Goal: Task Accomplishment & Management: Manage account settings

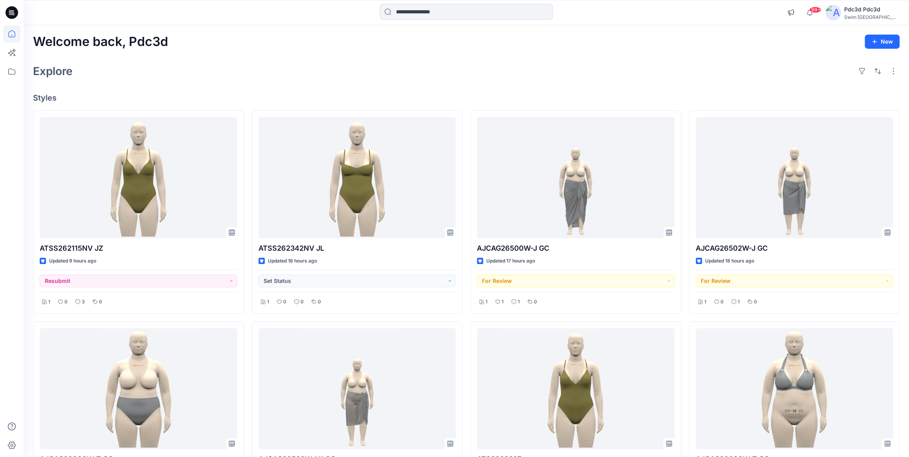
click at [319, 58] on div "Welcome back, Pdc3d New Explore Styles ATSS262115NV JZ Updated 9 hours ago Resu…" at bounding box center [466, 399] width 885 height 748
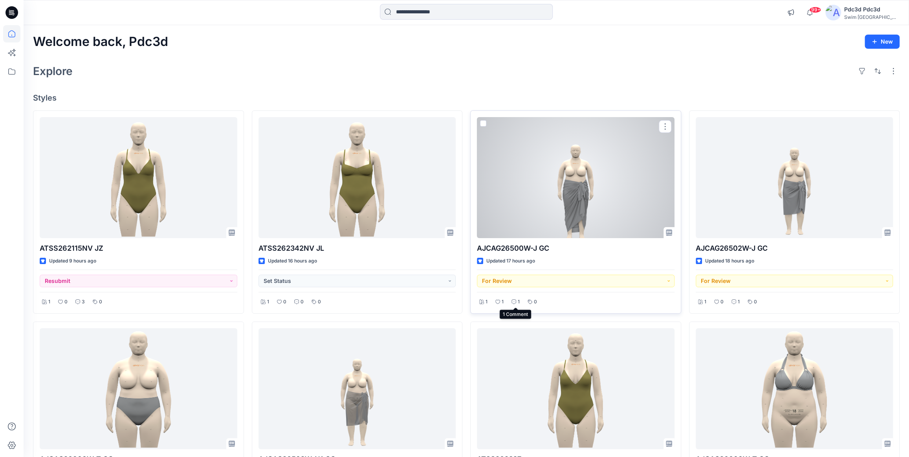
click at [514, 303] on icon at bounding box center [513, 301] width 5 height 5
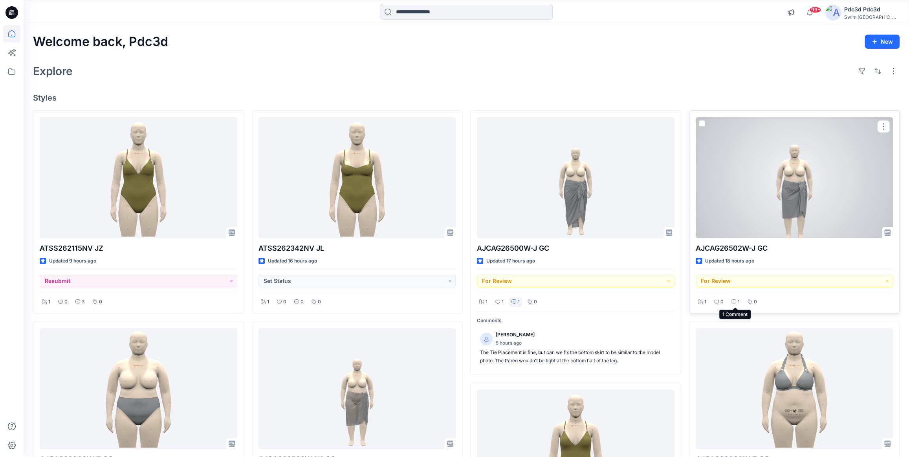
click at [735, 301] on div "1" at bounding box center [735, 302] width 13 height 10
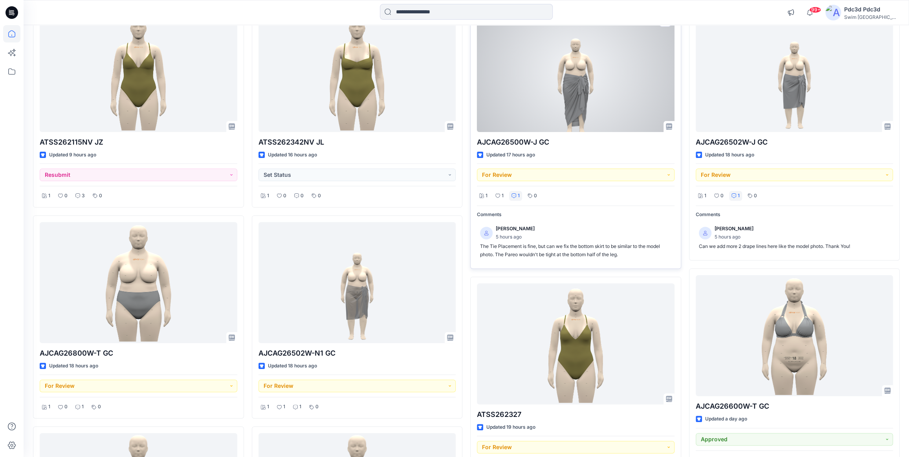
scroll to position [107, 0]
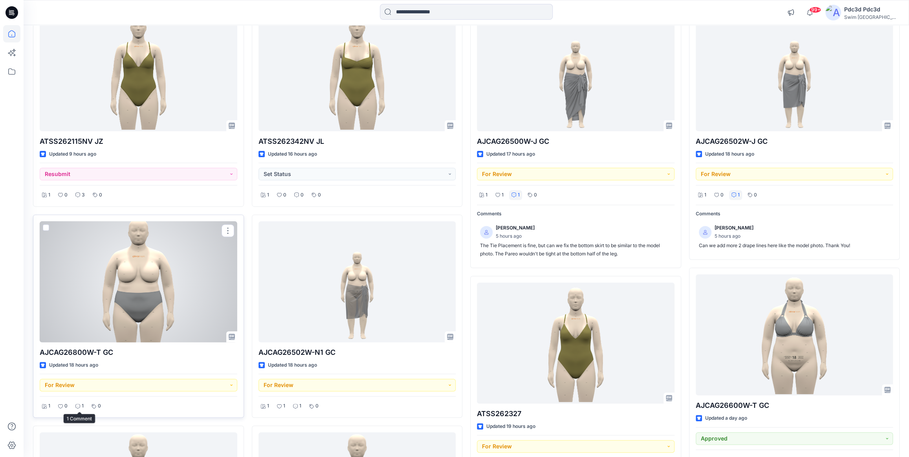
click at [77, 405] on icon at bounding box center [77, 406] width 5 height 5
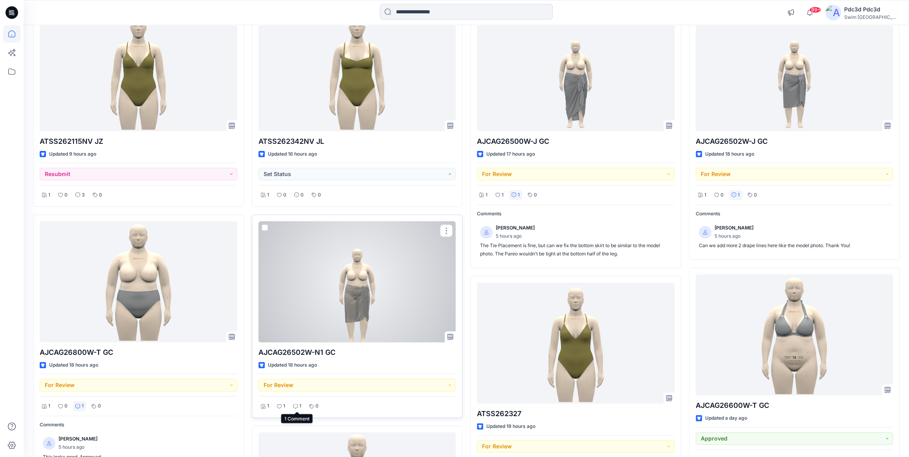
click at [294, 405] on icon at bounding box center [295, 406] width 5 height 5
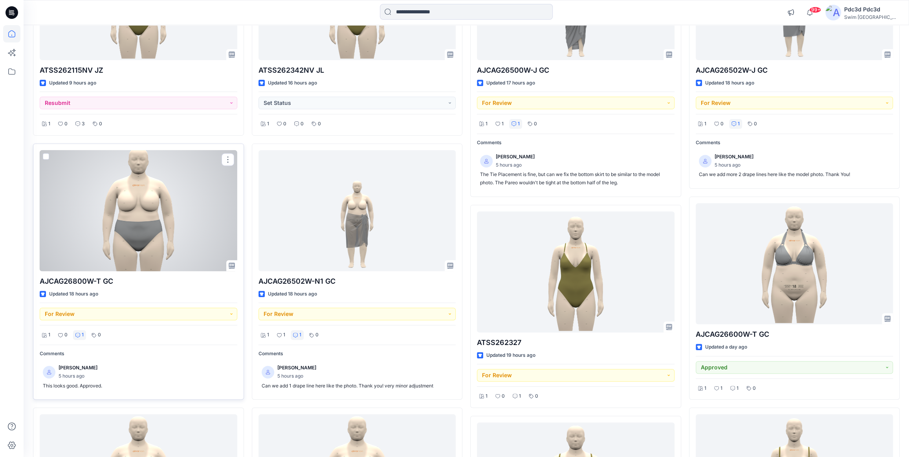
scroll to position [178, 0]
click at [102, 315] on button "For Review" at bounding box center [138, 313] width 197 height 13
click at [128, 365] on div "Approved" at bounding box center [138, 367] width 185 height 11
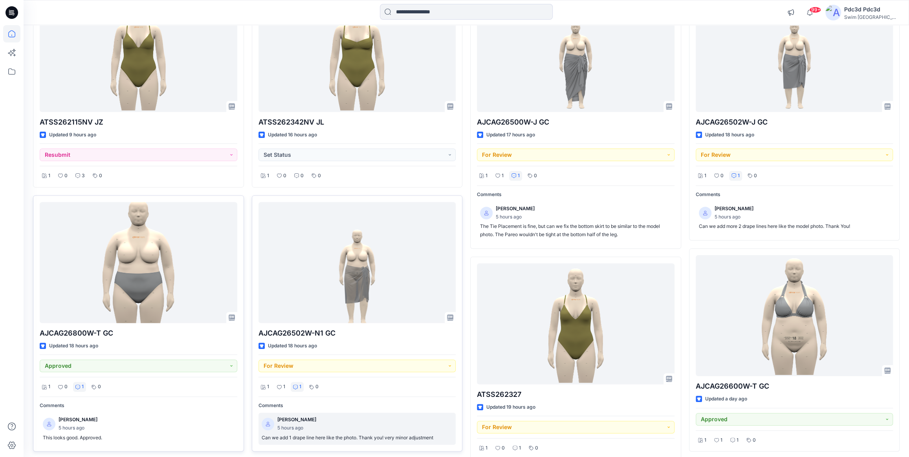
scroll to position [55, 0]
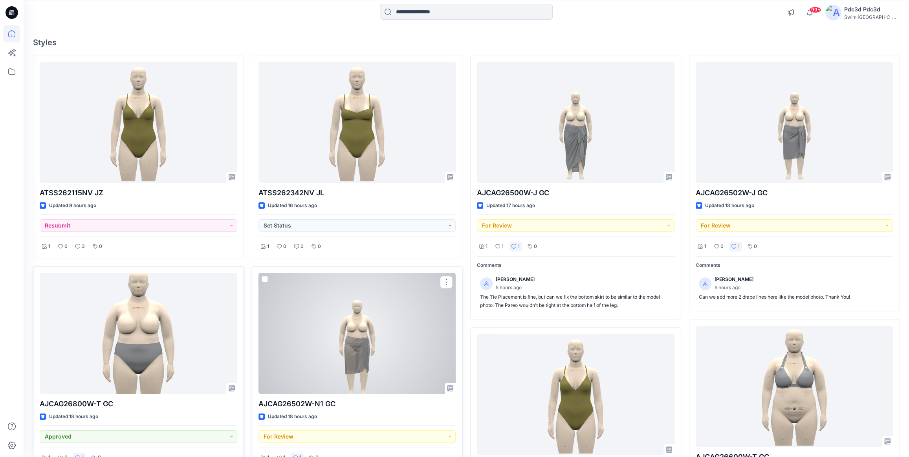
click at [345, 348] on div at bounding box center [356, 332] width 197 height 121
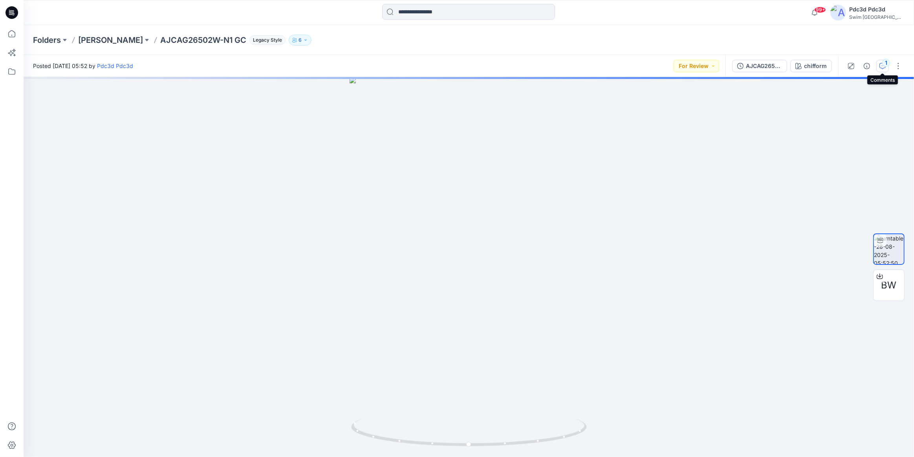
click at [883, 63] on div "1" at bounding box center [886, 63] width 8 height 8
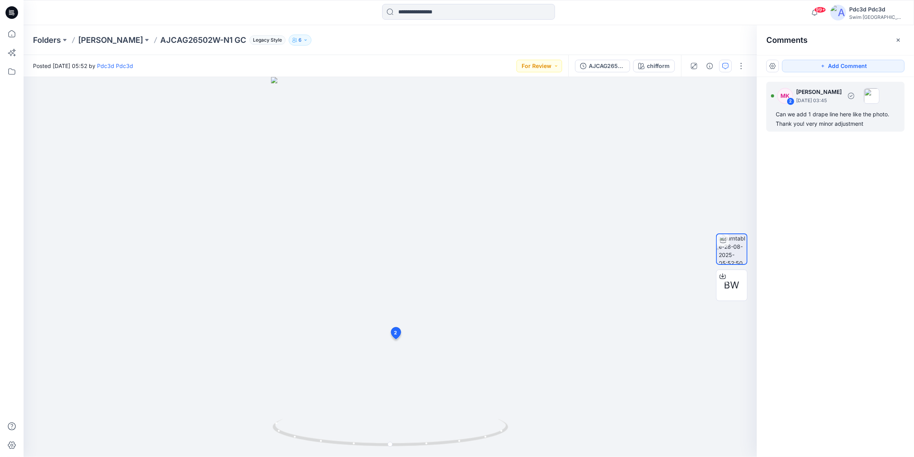
click at [842, 122] on div "Can we add 1 drape line here like the photo. Thank you! very minor adjustment" at bounding box center [834, 119] width 119 height 19
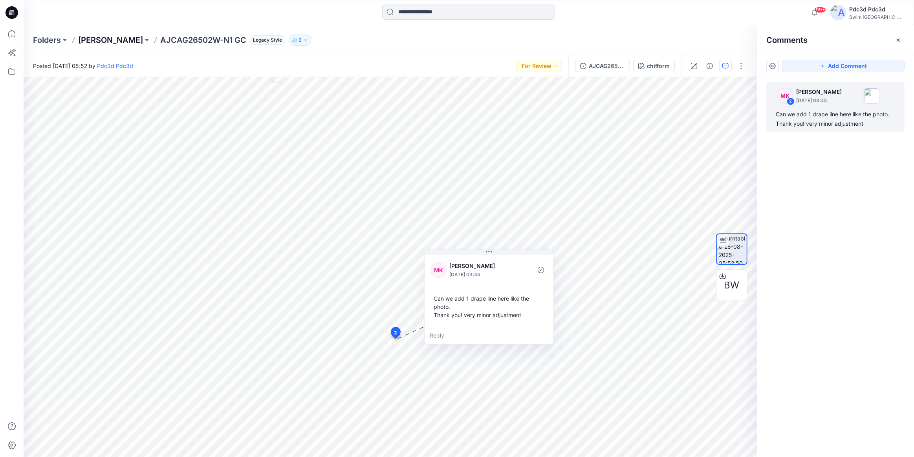
click at [110, 39] on p "[PERSON_NAME]" at bounding box center [110, 40] width 65 height 11
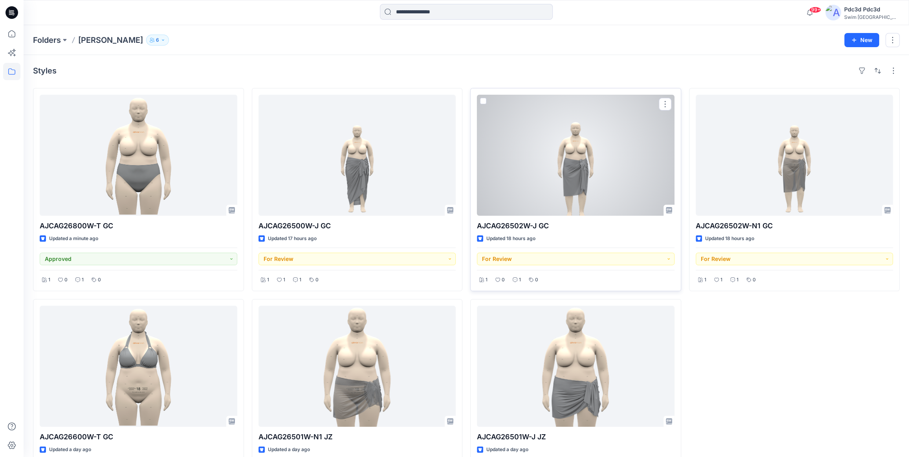
click at [565, 149] on div at bounding box center [575, 155] width 197 height 121
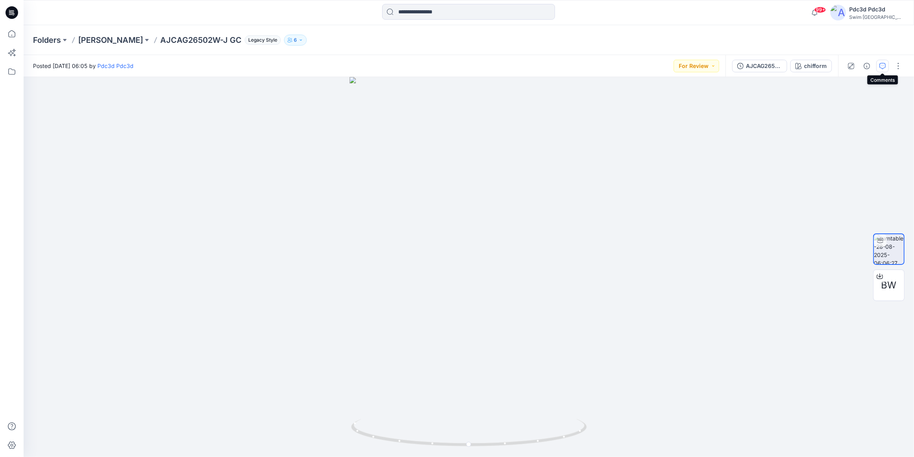
click at [884, 68] on icon "button" at bounding box center [882, 66] width 6 height 6
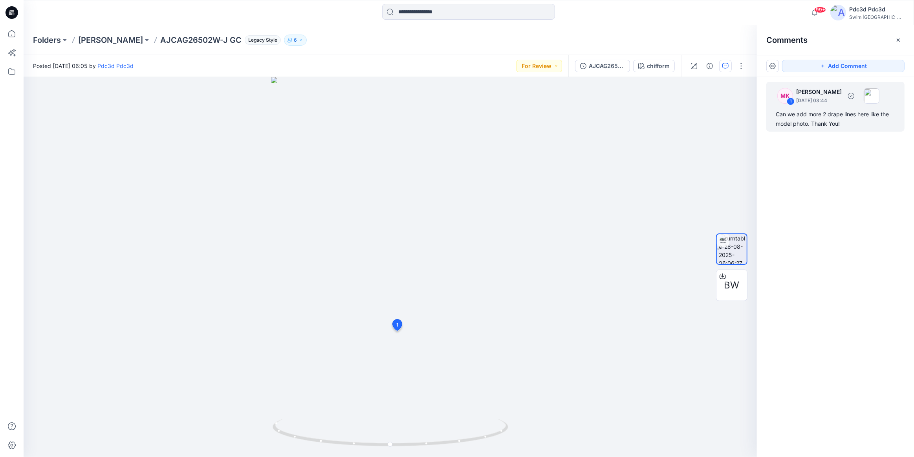
click at [840, 117] on div "Can we add more 2 drape lines here like the model photo. Thank You!" at bounding box center [834, 119] width 119 height 19
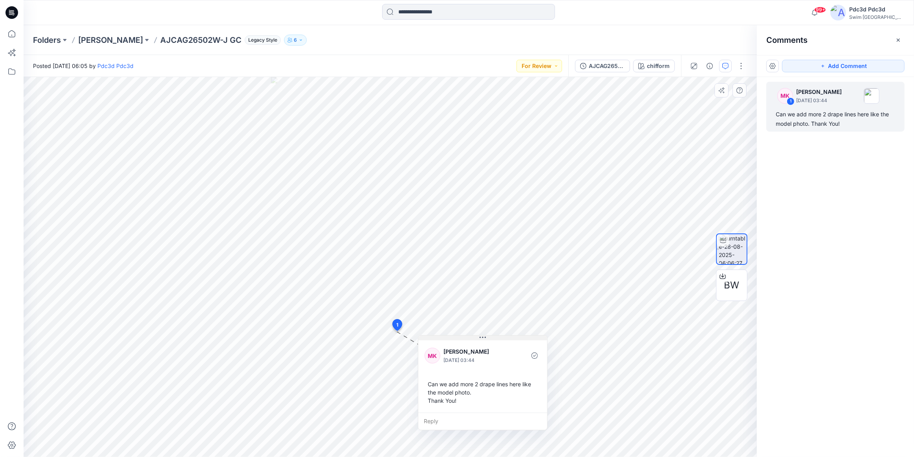
drag, startPoint x: 449, startPoint y: 338, endPoint x: 482, endPoint y: 338, distance: 33.0
click at [482, 338] on icon at bounding box center [482, 337] width 6 height 6
click at [123, 41] on p "[PERSON_NAME]" at bounding box center [110, 40] width 65 height 11
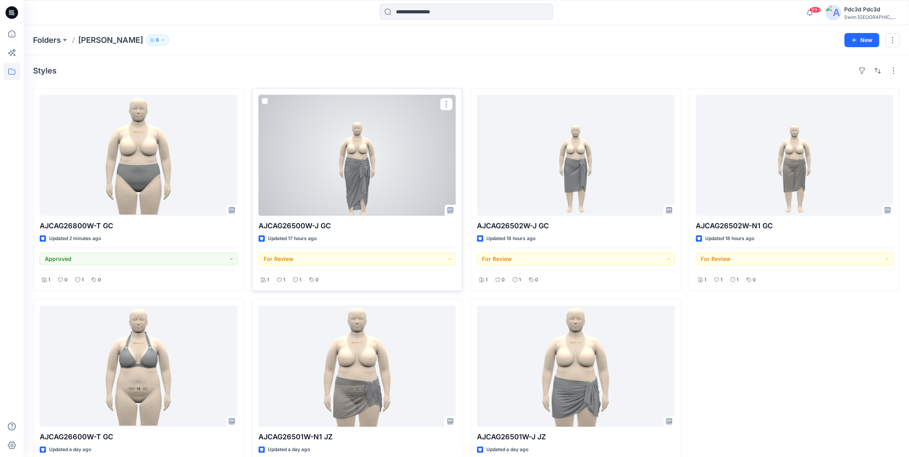
click at [367, 150] on div at bounding box center [356, 155] width 197 height 121
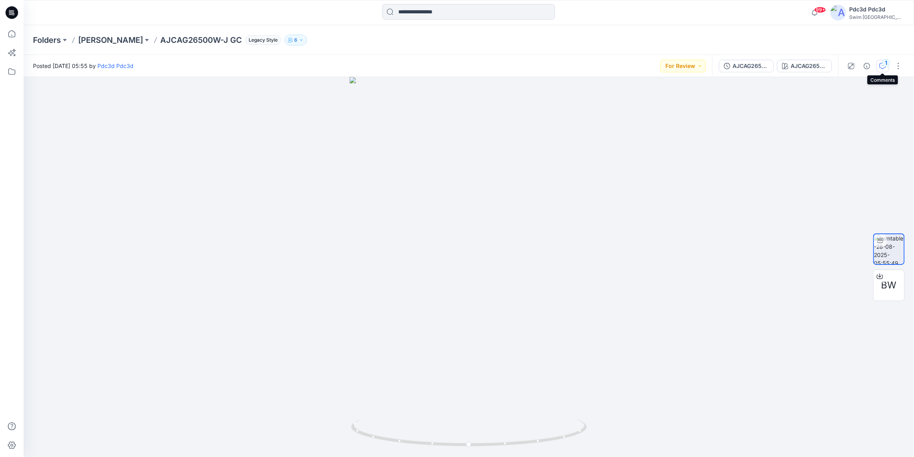
click at [883, 67] on icon "button" at bounding box center [882, 66] width 6 height 6
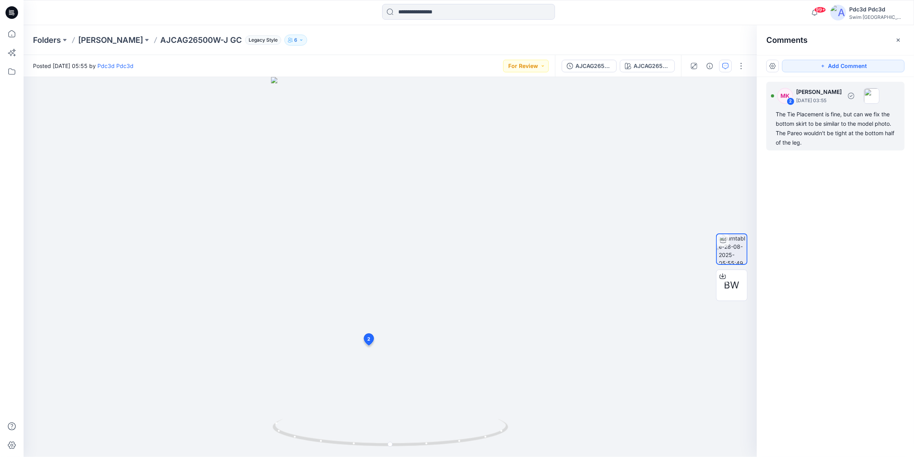
click at [808, 128] on div "The Tie Placement is fine, but can we fix the bottom skirt to be similar to the…" at bounding box center [834, 129] width 119 height 38
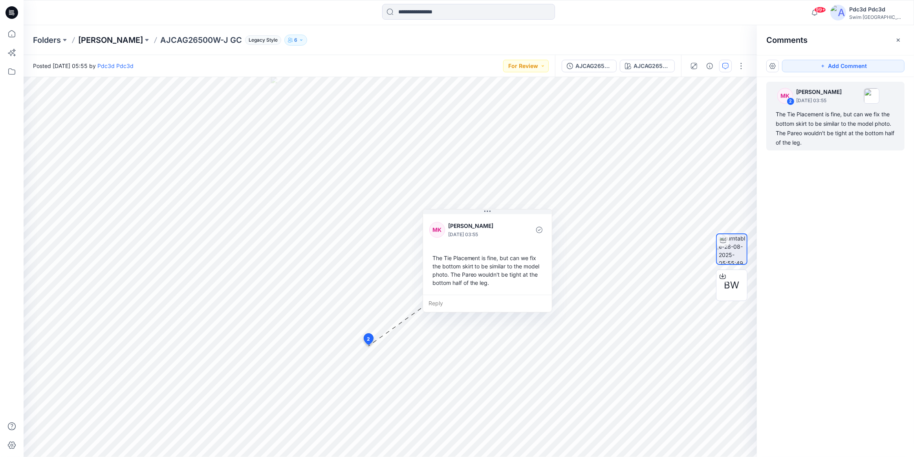
click at [121, 39] on p "[PERSON_NAME]" at bounding box center [110, 40] width 65 height 11
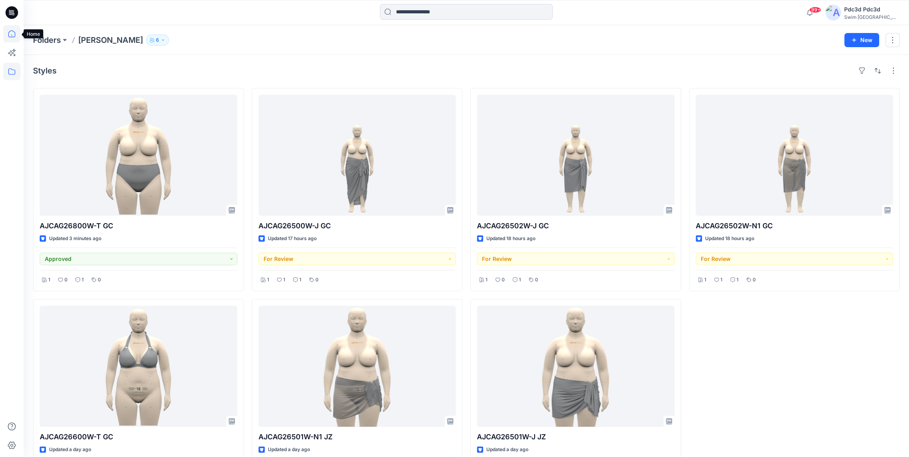
click at [13, 36] on icon at bounding box center [11, 33] width 17 height 17
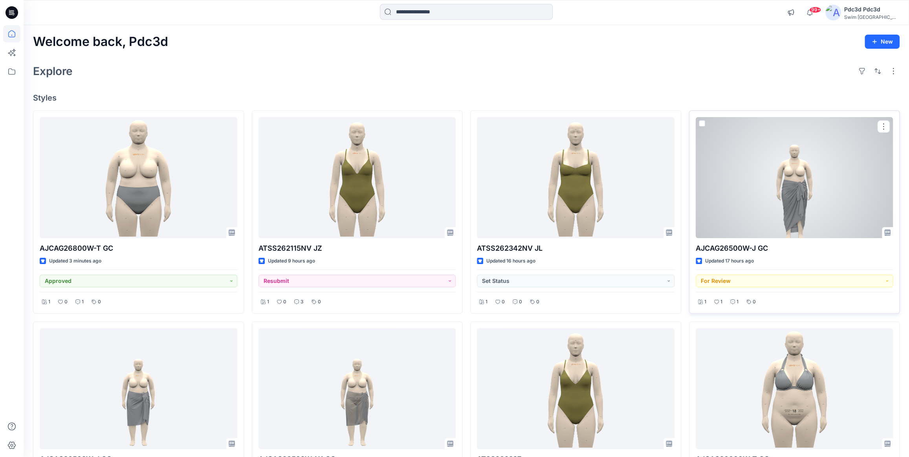
click at [804, 180] on div at bounding box center [793, 177] width 197 height 121
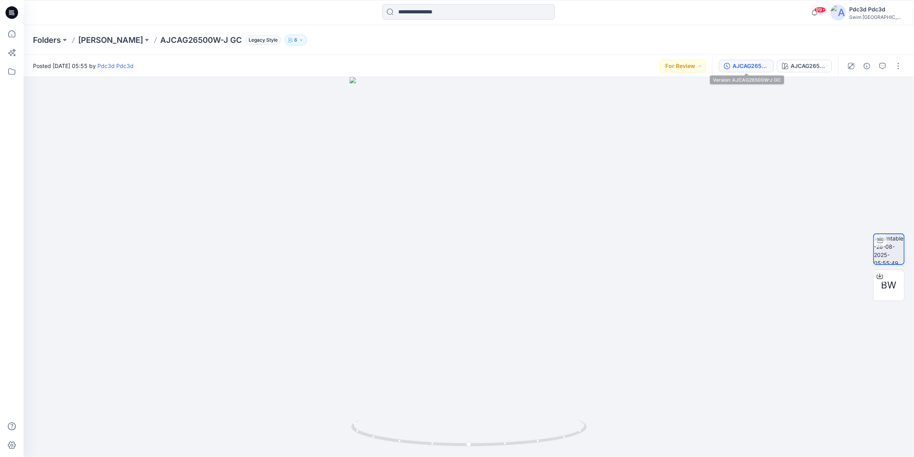
click at [754, 65] on div "AJCAG26500W-J GC" at bounding box center [750, 66] width 36 height 9
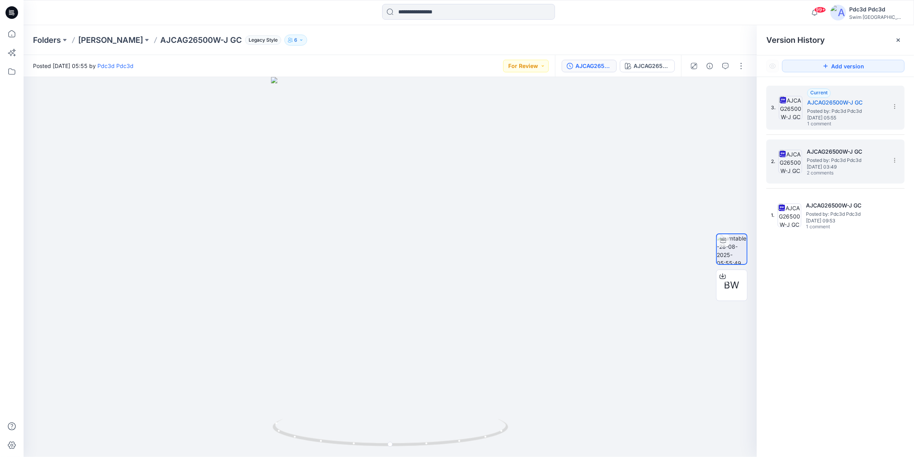
click at [850, 153] on h5 "AJCAG26500W-J GC" at bounding box center [845, 151] width 79 height 9
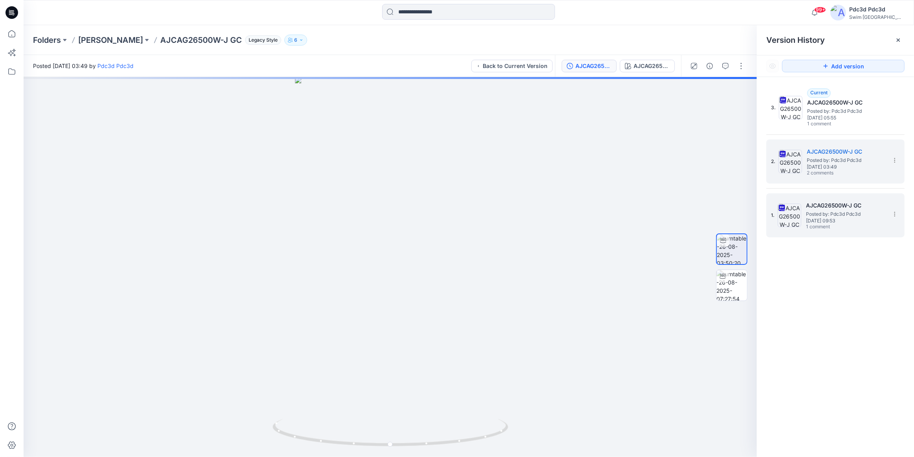
click at [844, 221] on span "[DATE] 09:53" at bounding box center [845, 220] width 79 height 5
click at [848, 166] on span "[DATE] 03:49" at bounding box center [845, 166] width 79 height 5
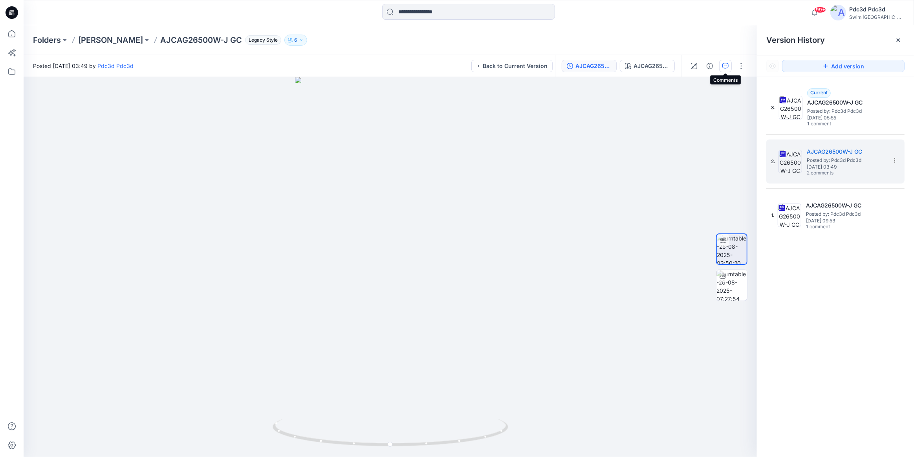
click at [728, 64] on icon "button" at bounding box center [725, 66] width 6 height 6
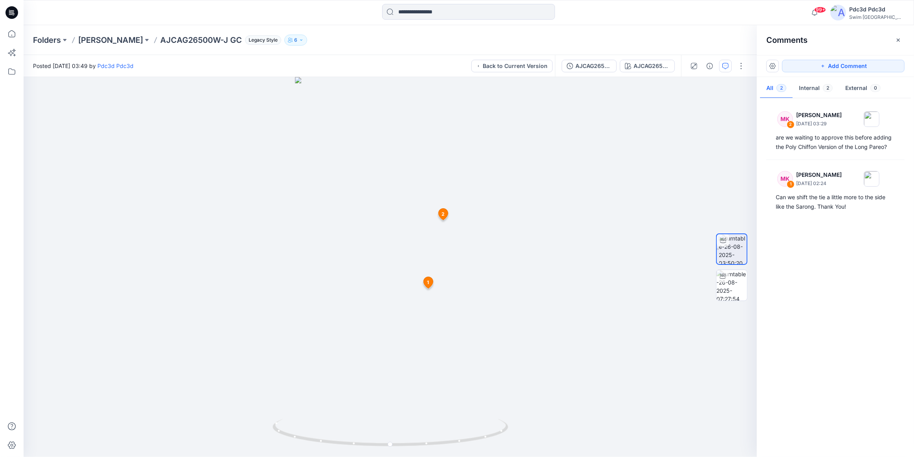
click at [684, 44] on div "Folders [PERSON_NAME] AJCAG26500W-J GC Legacy Style 6" at bounding box center [438, 40] width 810 height 11
click at [897, 38] on icon "button" at bounding box center [897, 39] width 3 height 3
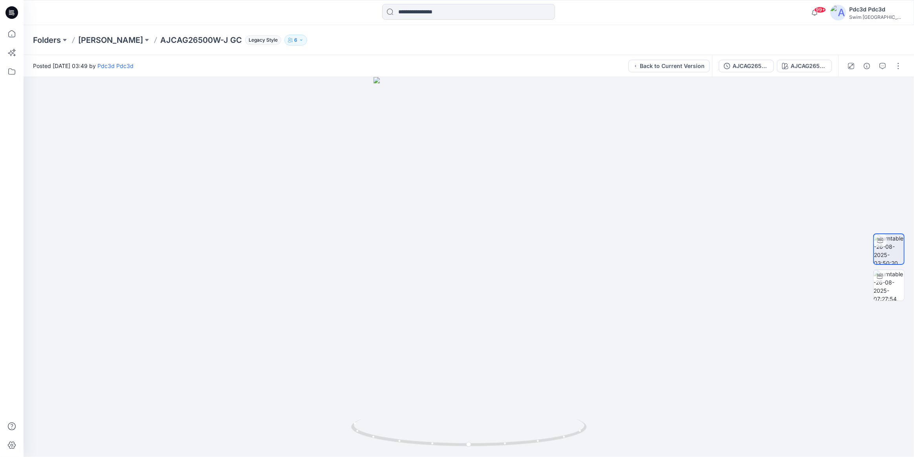
click at [681, 41] on div "Folders [PERSON_NAME] AJCAG26500W-J GC Legacy Style 6" at bounding box center [438, 40] width 810 height 11
click at [115, 40] on p "[PERSON_NAME]" at bounding box center [110, 40] width 65 height 11
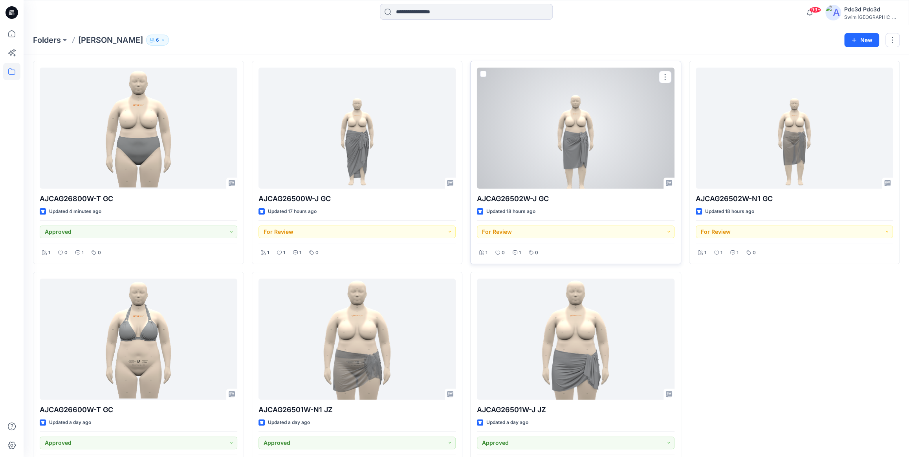
scroll to position [54, 0]
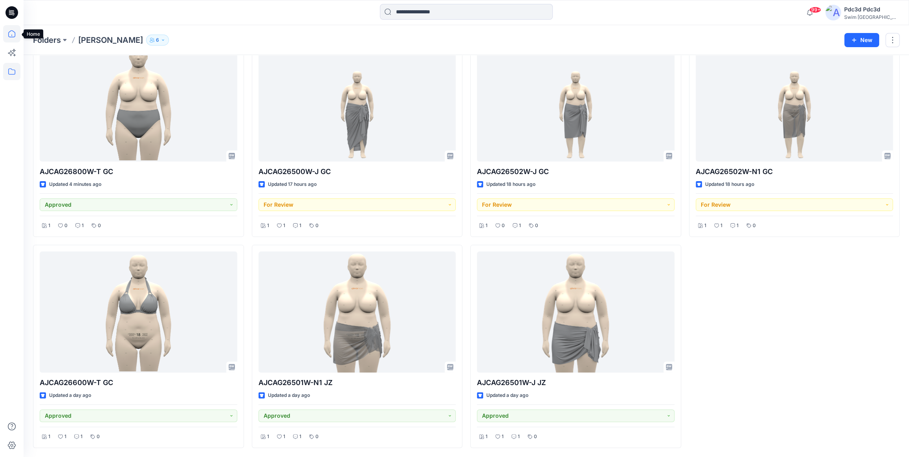
click at [4, 33] on icon at bounding box center [11, 33] width 17 height 17
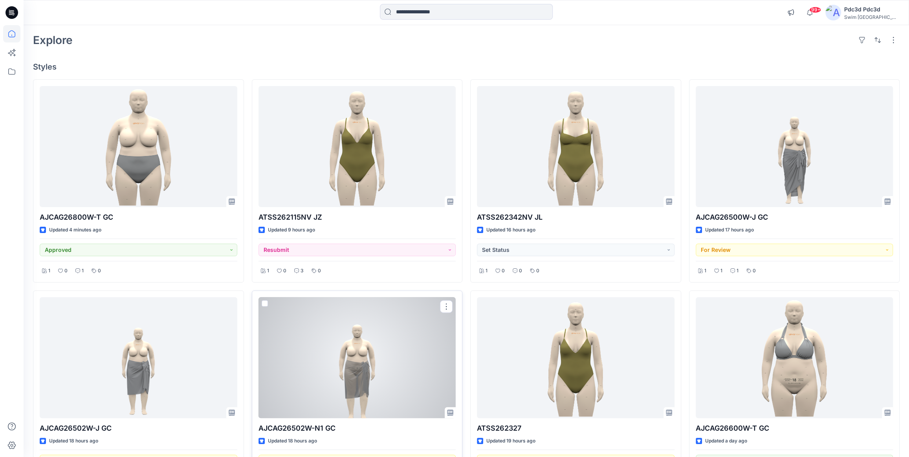
scroll to position [18, 0]
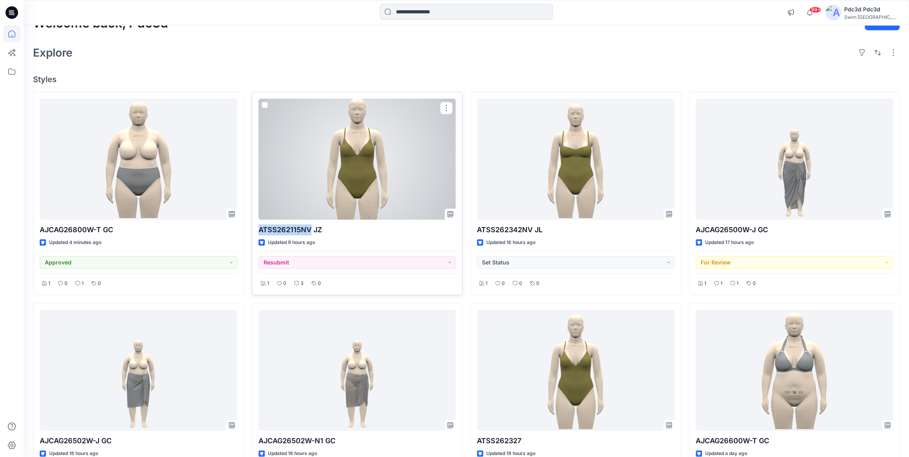
drag, startPoint x: 258, startPoint y: 230, endPoint x: 310, endPoint y: 229, distance: 51.8
click at [310, 229] on p "ATSS262115NV JZ" at bounding box center [356, 229] width 197 height 11
copy p "ATSS262115NV"
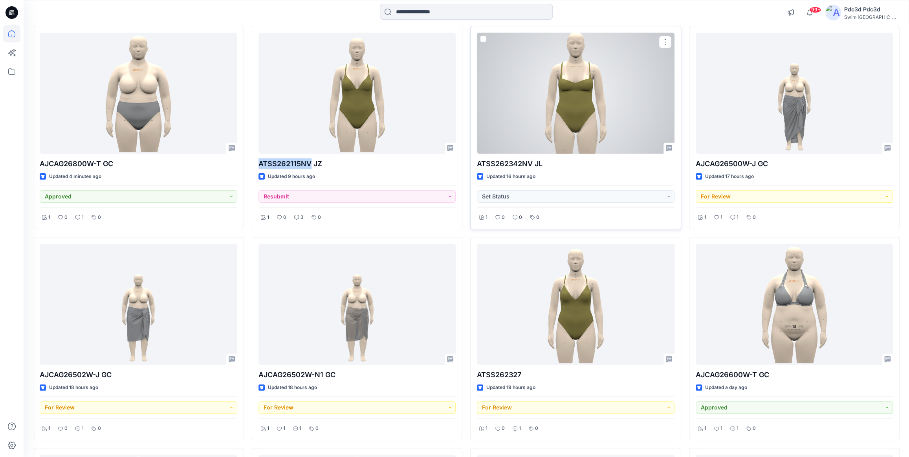
scroll to position [90, 0]
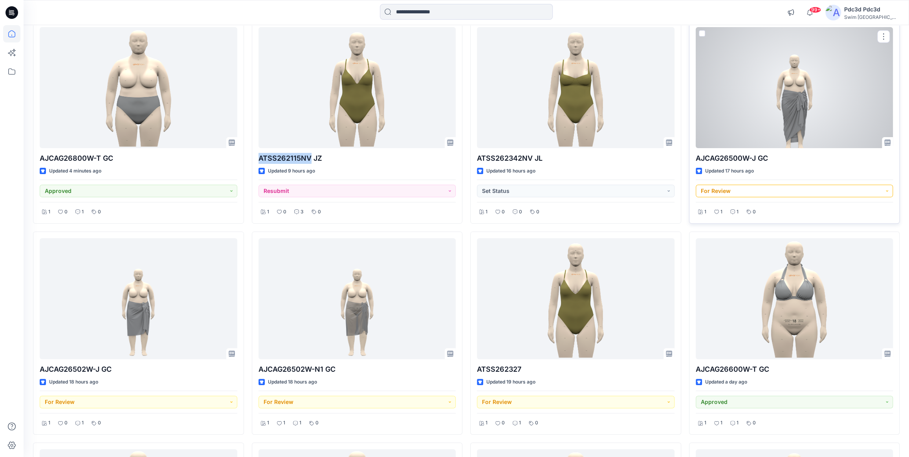
click at [736, 192] on button "For Review" at bounding box center [793, 191] width 197 height 13
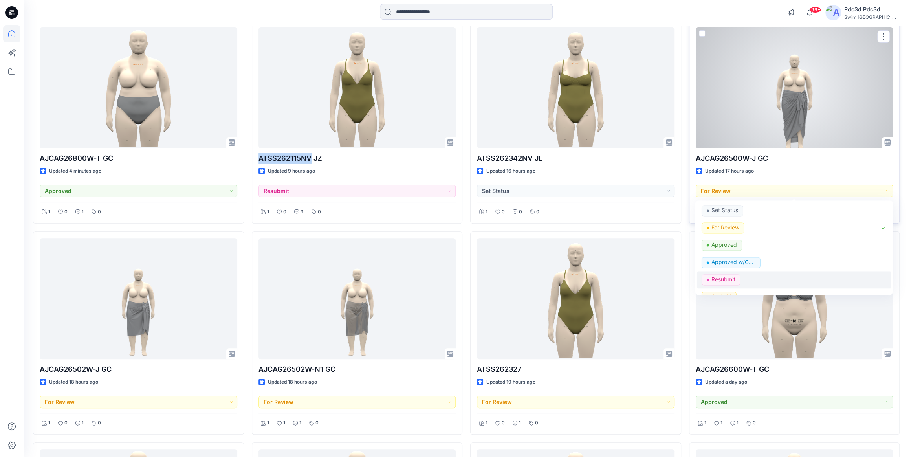
click at [737, 280] on span "Resubmit" at bounding box center [720, 279] width 39 height 11
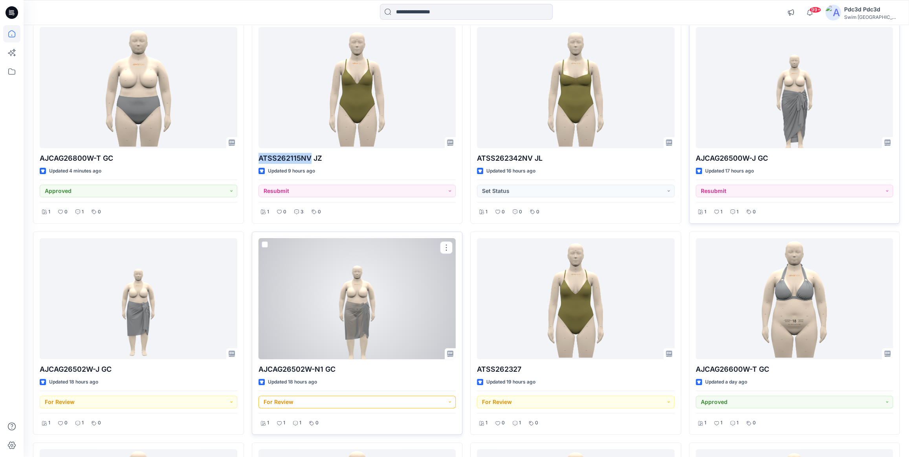
click at [287, 402] on button "For Review" at bounding box center [356, 401] width 197 height 13
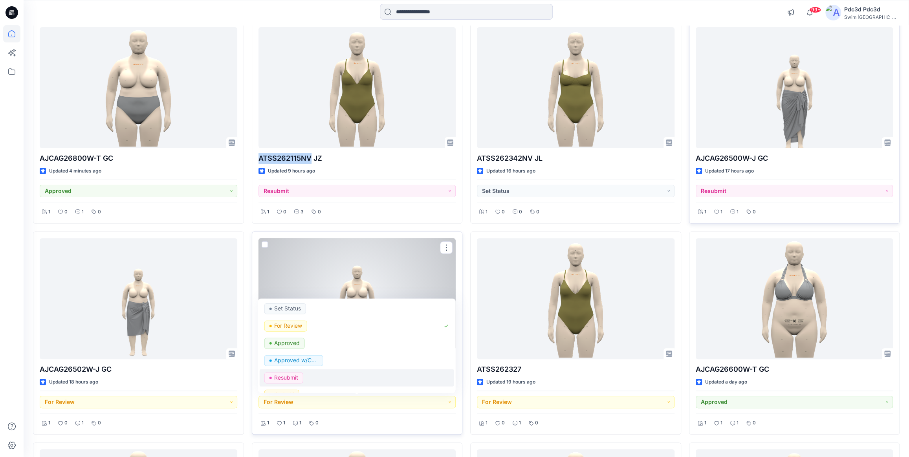
click at [313, 375] on div "Resubmit" at bounding box center [356, 377] width 185 height 11
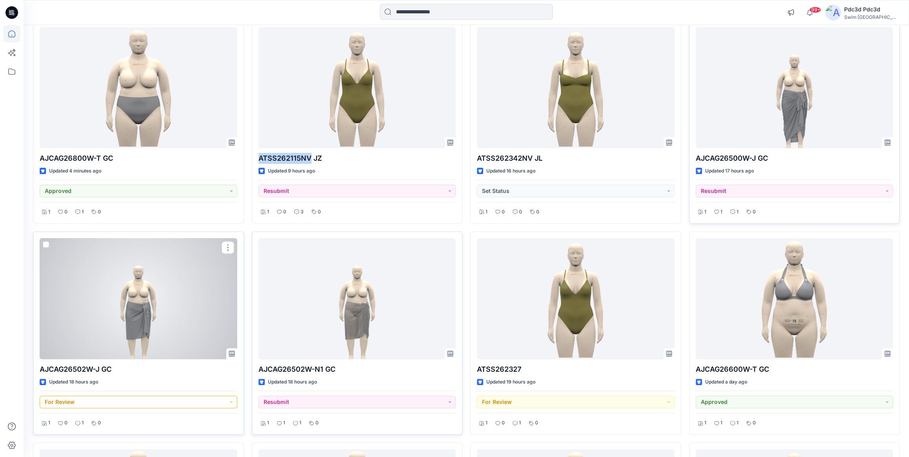
click at [100, 402] on button "For Review" at bounding box center [138, 401] width 197 height 13
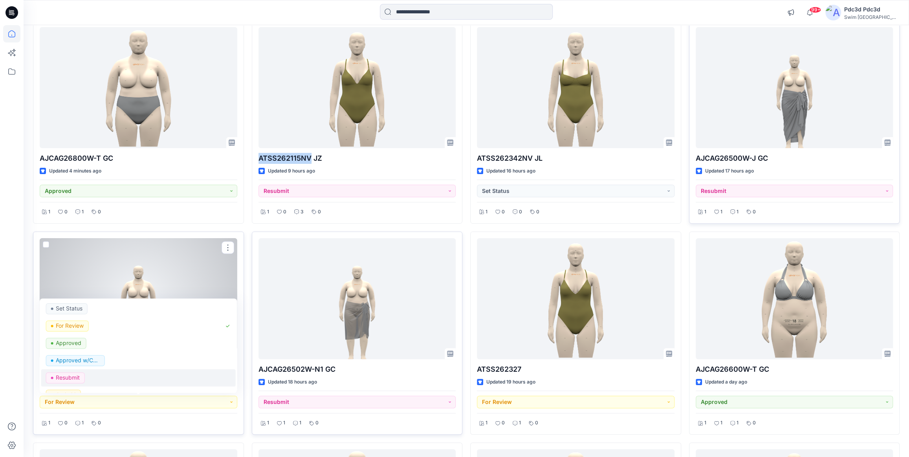
click at [130, 376] on div "Resubmit" at bounding box center [138, 377] width 185 height 11
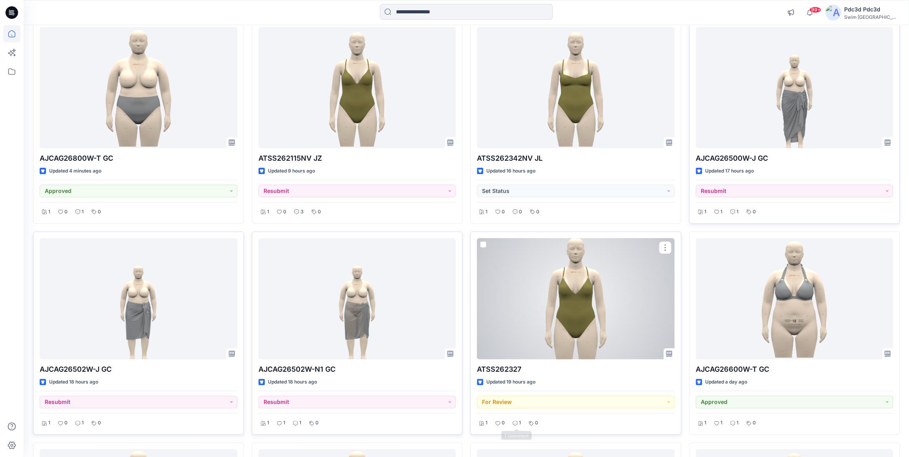
click at [515, 424] on icon at bounding box center [514, 422] width 5 height 5
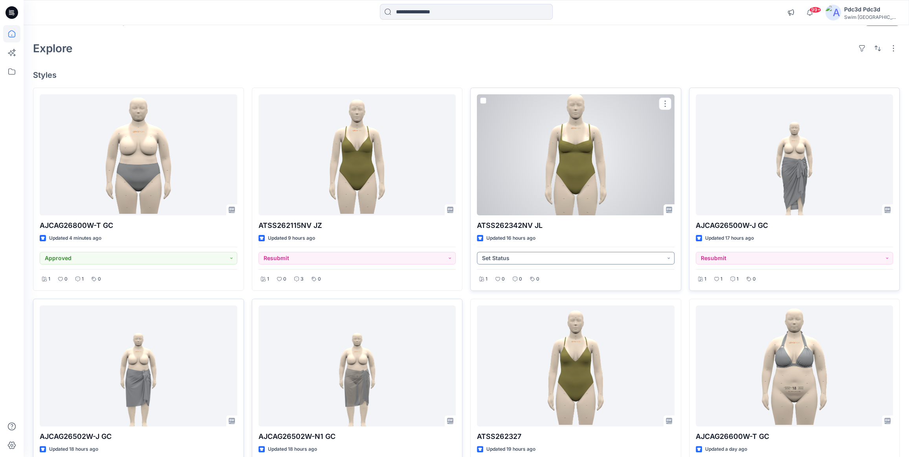
scroll to position [35, 0]
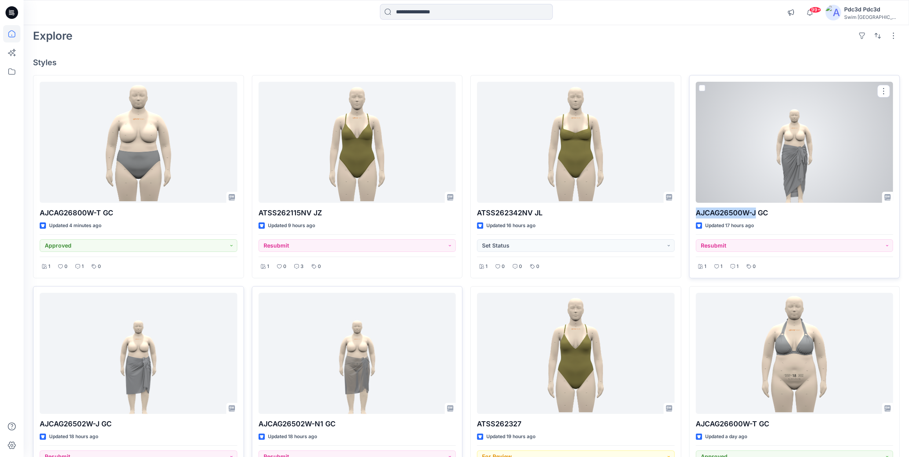
drag, startPoint x: 695, startPoint y: 214, endPoint x: 757, endPoint y: 214, distance: 61.2
click at [757, 214] on p "AJCAG26500W-J GC" at bounding box center [793, 212] width 197 height 11
copy p "AJCAG26500W-J"
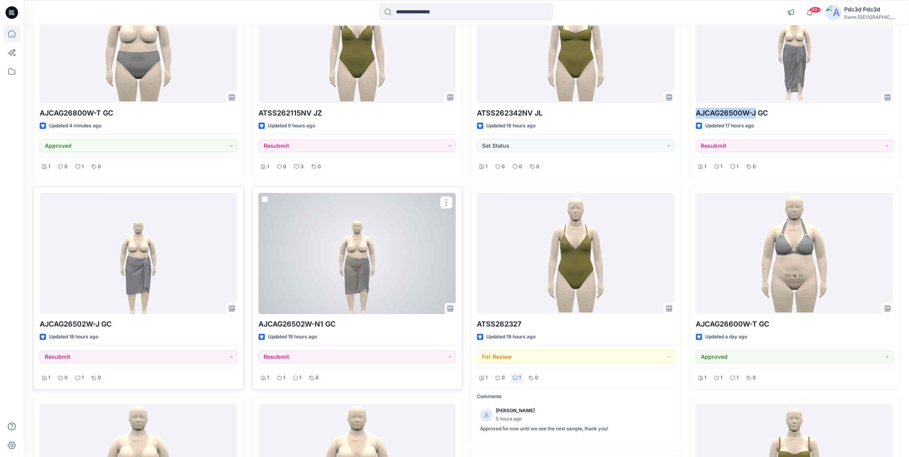
scroll to position [143, 0]
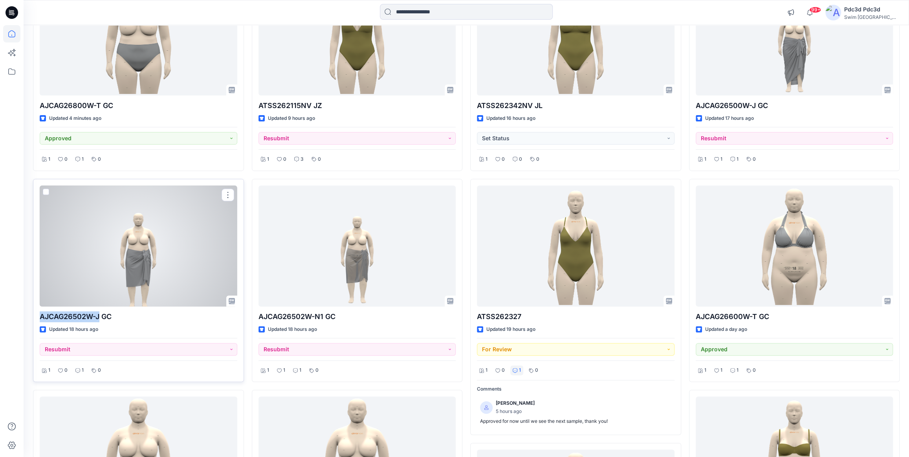
drag, startPoint x: 40, startPoint y: 316, endPoint x: 100, endPoint y: 319, distance: 60.2
click at [100, 319] on p "AJCAG26502W-J GC" at bounding box center [138, 316] width 197 height 11
copy p "AJCAG26502W-J"
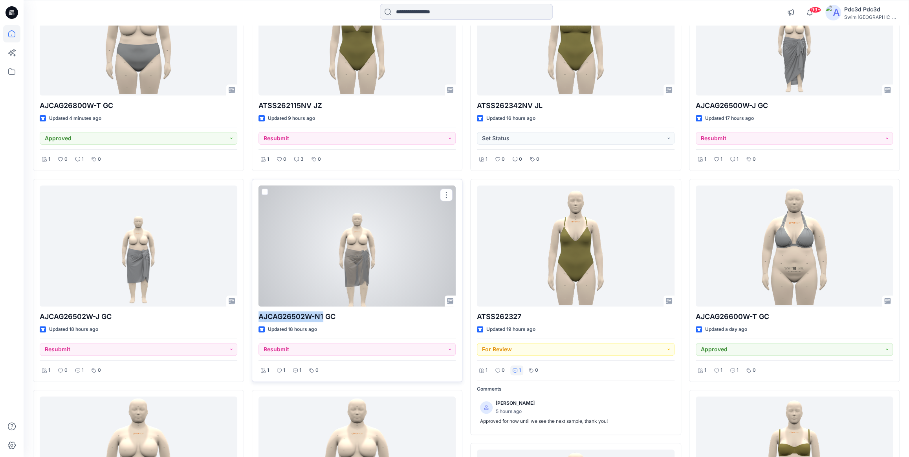
drag, startPoint x: 259, startPoint y: 315, endPoint x: 323, endPoint y: 314, distance: 64.0
click at [323, 314] on p "AJCAG26502W-N1 GC" at bounding box center [356, 316] width 197 height 11
copy p "AJCAG26502W-N1"
